Goal: Check status

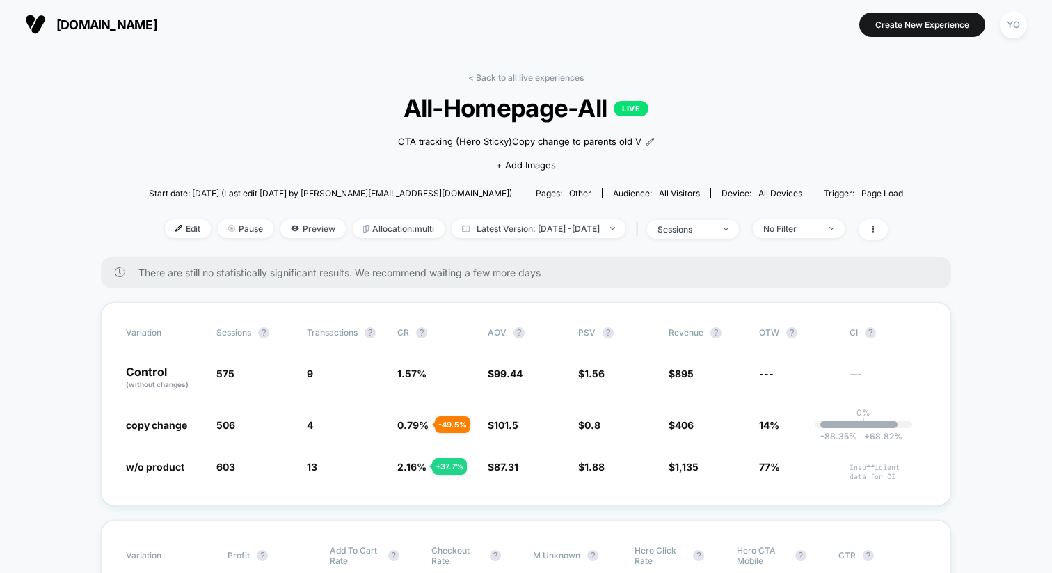
click at [93, 31] on span "[DOMAIN_NAME]" at bounding box center [106, 24] width 101 height 15
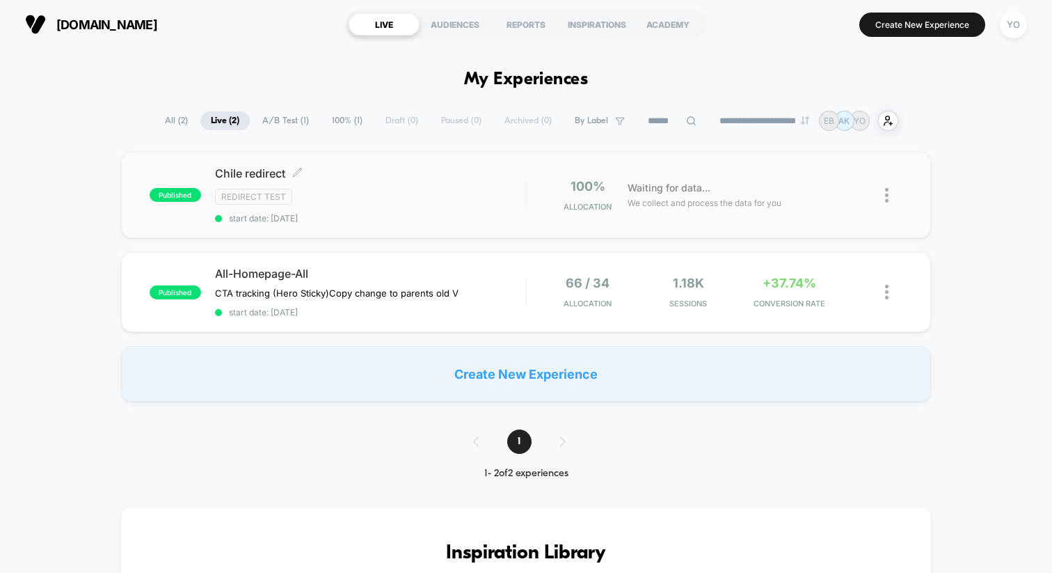
click at [365, 213] on span "start date: [DATE]" at bounding box center [370, 218] width 310 height 10
